Goal: Task Accomplishment & Management: Manage account settings

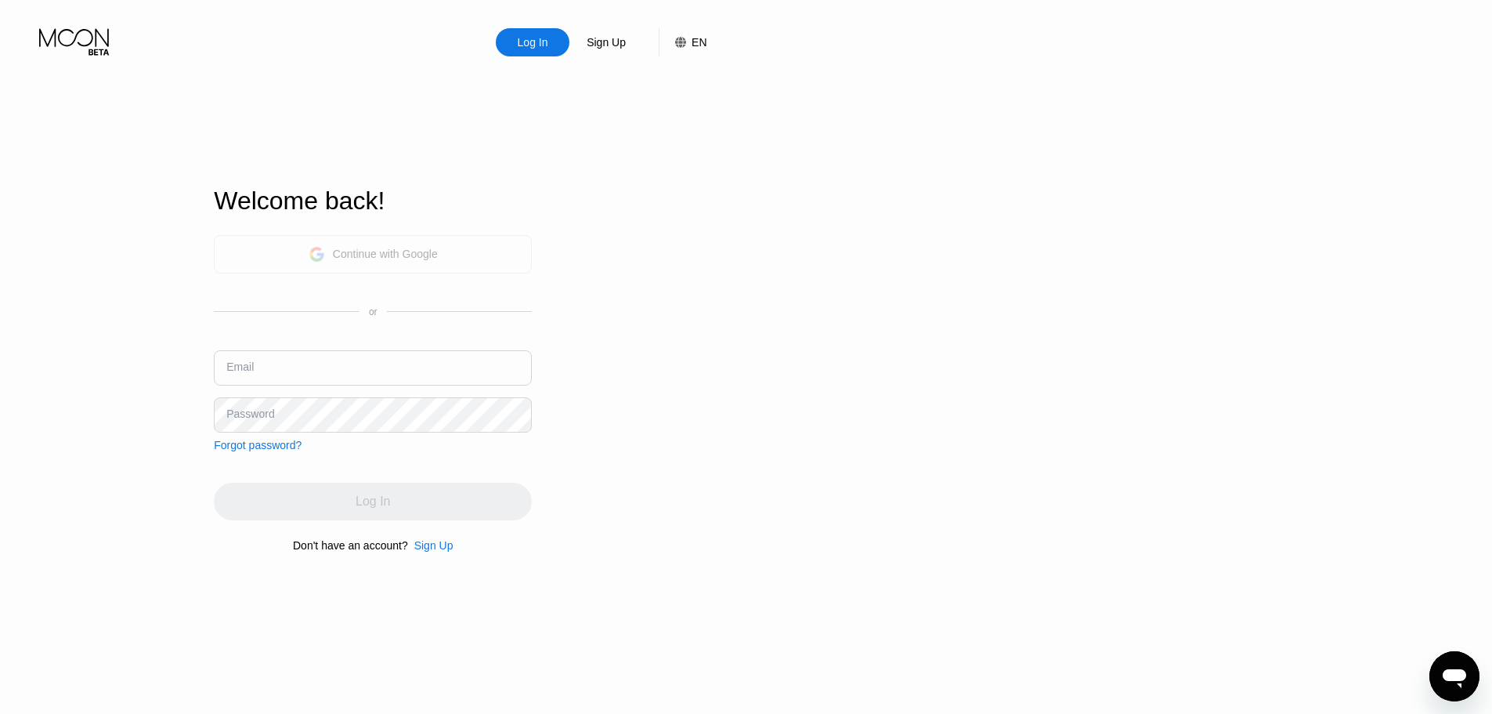
click at [455, 261] on div "Continue with Google" at bounding box center [373, 254] width 318 height 38
